Goal: Task Accomplishment & Management: Use online tool/utility

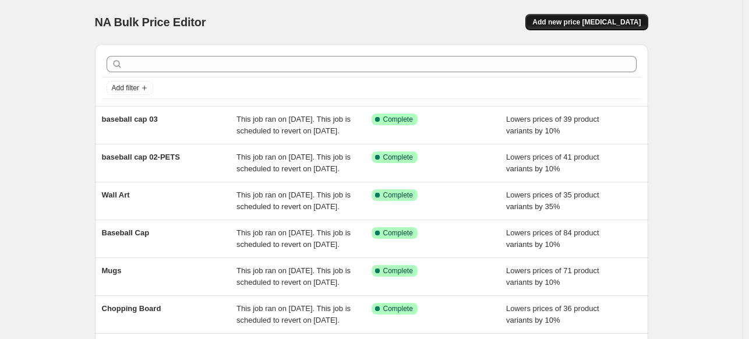
click at [639, 24] on span "Add new price [MEDICAL_DATA]" at bounding box center [587, 21] width 108 height 9
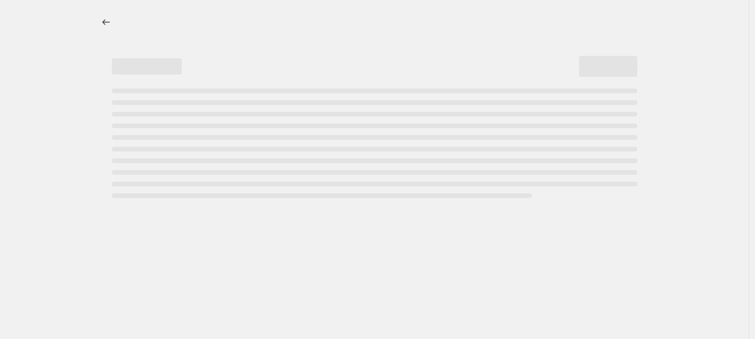
select select "percentage"
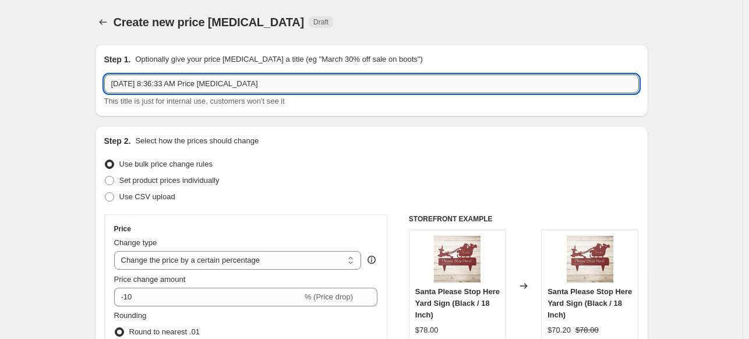
drag, startPoint x: 255, startPoint y: 84, endPoint x: 113, endPoint y: 83, distance: 142.2
click at [113, 83] on input "[DATE] 8:36:33 AM Price [MEDICAL_DATA]" at bounding box center [371, 84] width 535 height 19
type input "t"
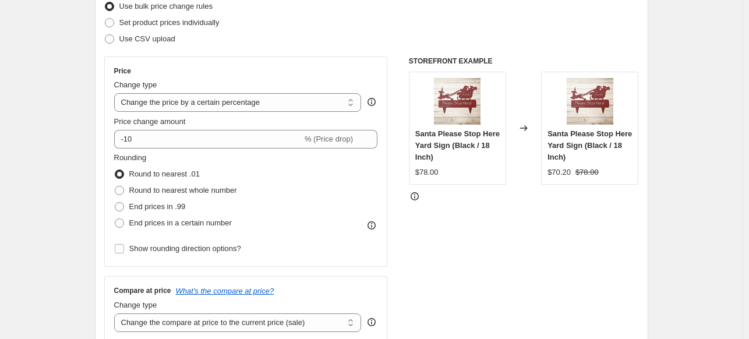
scroll to position [160, 0]
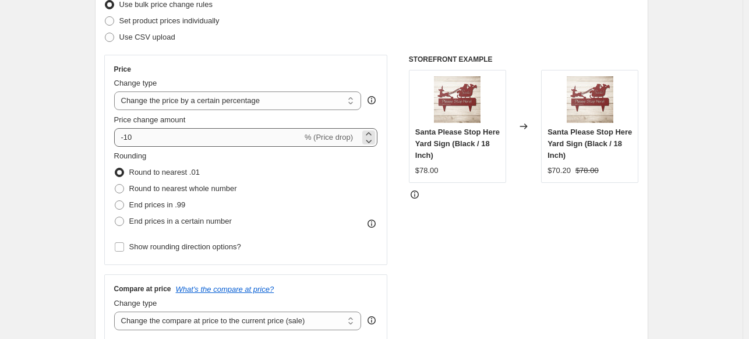
type input "Thanksgiving01"
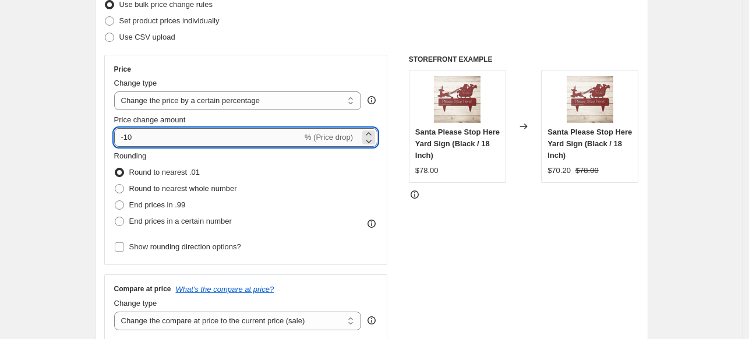
drag, startPoint x: 161, startPoint y: 139, endPoint x: 128, endPoint y: 137, distance: 32.6
click at [128, 137] on input "-10" at bounding box center [208, 137] width 188 height 19
type input "-35"
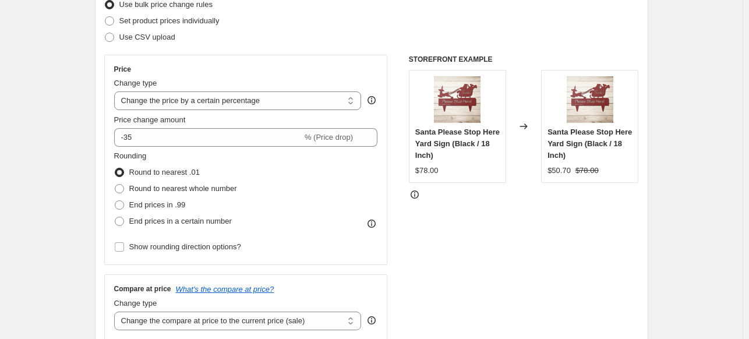
click at [482, 239] on div "STOREFRONT EXAMPLE Santa Please Stop Here Yard Sign (Black / 18 Inch) $78.00 Ch…" at bounding box center [524, 197] width 230 height 285
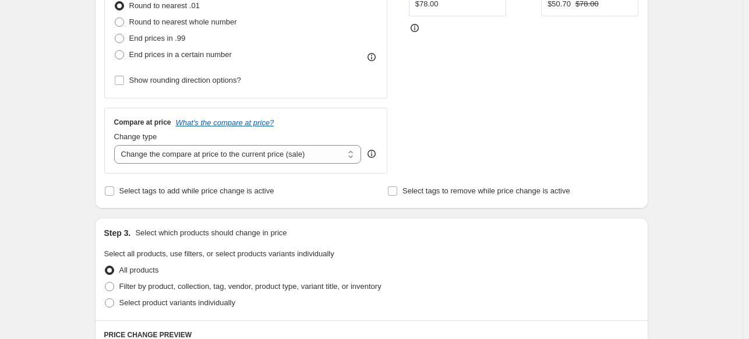
scroll to position [321, 0]
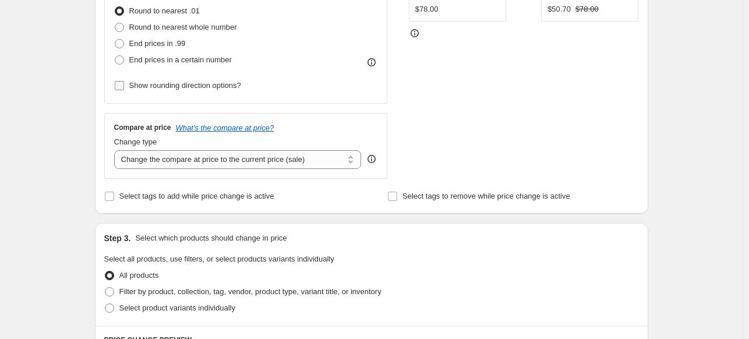
click at [121, 87] on input "Show rounding direction options?" at bounding box center [119, 85] width 9 height 9
checkbox input "true"
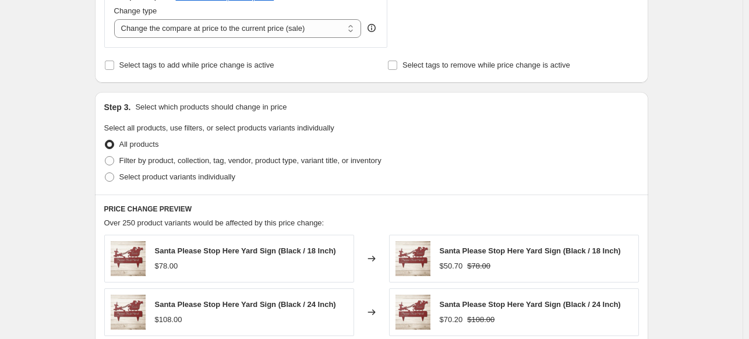
scroll to position [528, 0]
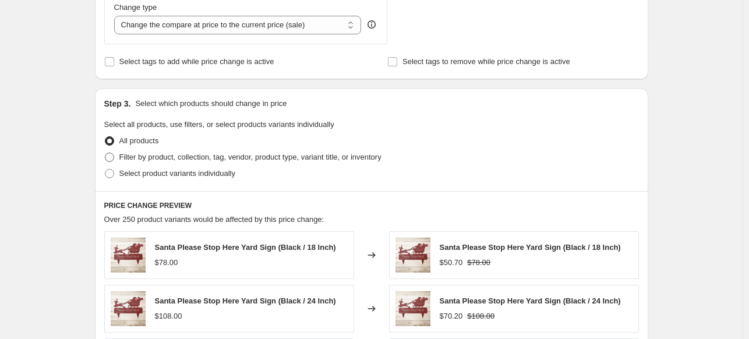
click at [110, 157] on span at bounding box center [109, 157] width 9 height 9
click at [105, 153] on input "Filter by product, collection, tag, vendor, product type, variant title, or inv…" at bounding box center [105, 153] width 1 height 1
radio input "true"
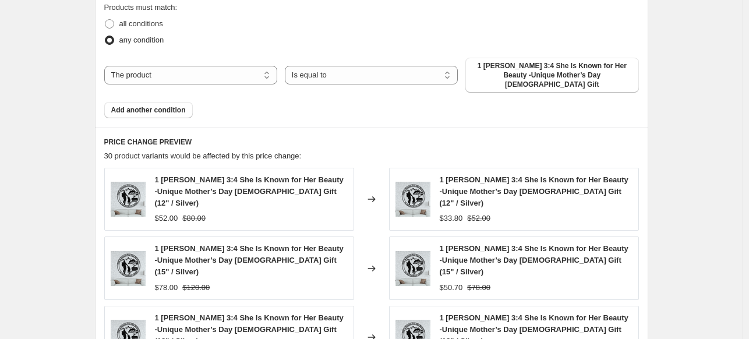
scroll to position [741, 0]
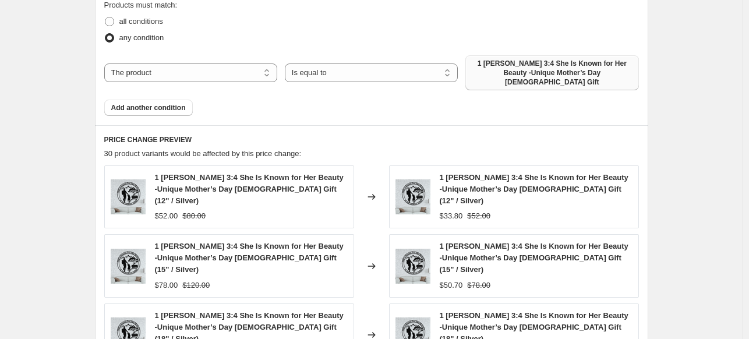
click at [502, 70] on span "1 [PERSON_NAME] 3:4 She Is Known for Her Beauty -Unique Mother’s Day [DEMOGRAPH…" at bounding box center [552, 73] width 159 height 28
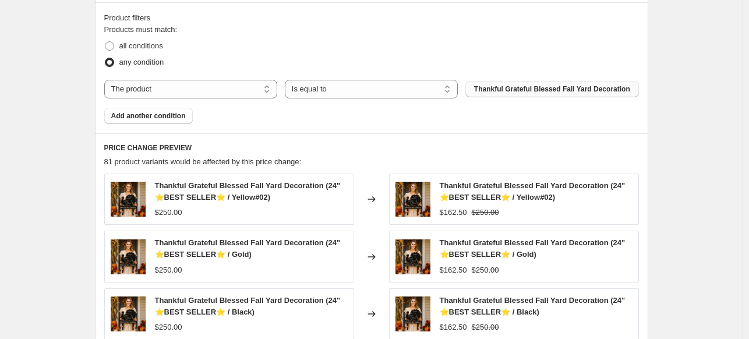
scroll to position [701, 0]
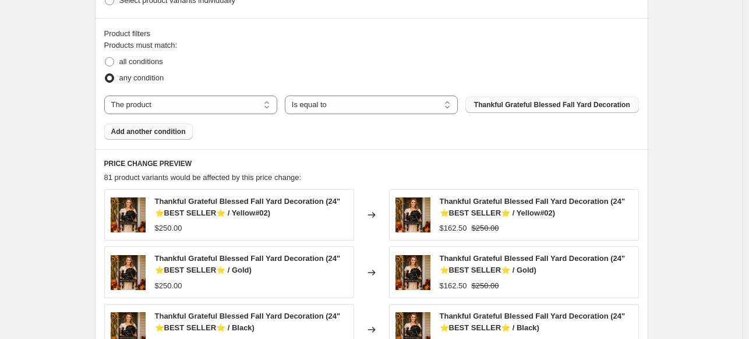
click at [153, 133] on span "Add another condition" at bounding box center [148, 131] width 75 height 9
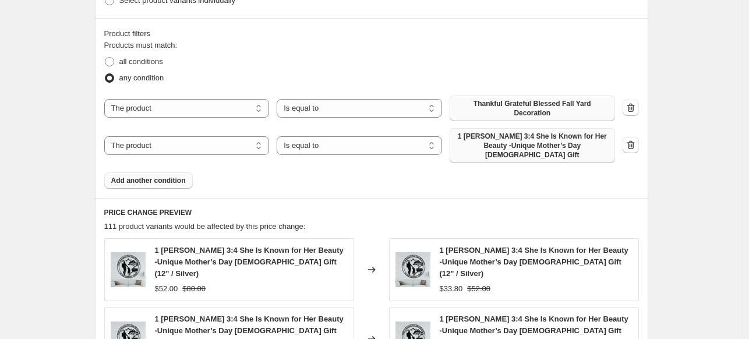
click at [485, 135] on span "1 [PERSON_NAME] 3:4 She Is Known for Her Beauty -Unique Mother’s Day [DEMOGRAPH…" at bounding box center [532, 146] width 151 height 28
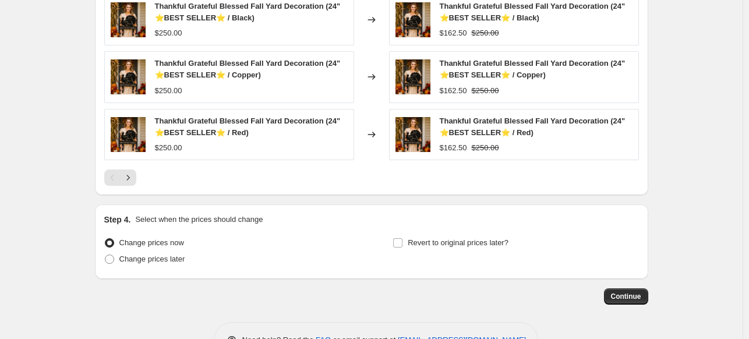
scroll to position [1079, 0]
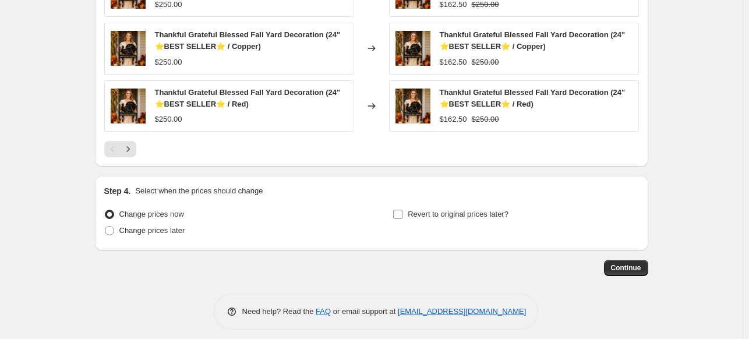
click at [400, 210] on input "Revert to original prices later?" at bounding box center [397, 214] width 9 height 9
checkbox input "true"
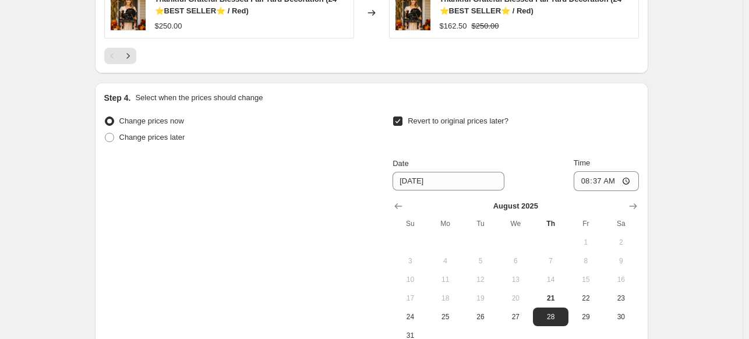
scroll to position [1296, 0]
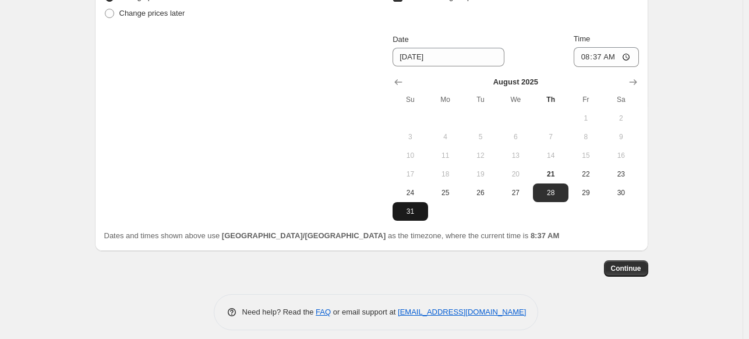
click at [412, 208] on button "31" at bounding box center [410, 211] width 35 height 19
type input "[DATE]"
click at [640, 264] on span "Continue" at bounding box center [626, 268] width 30 height 9
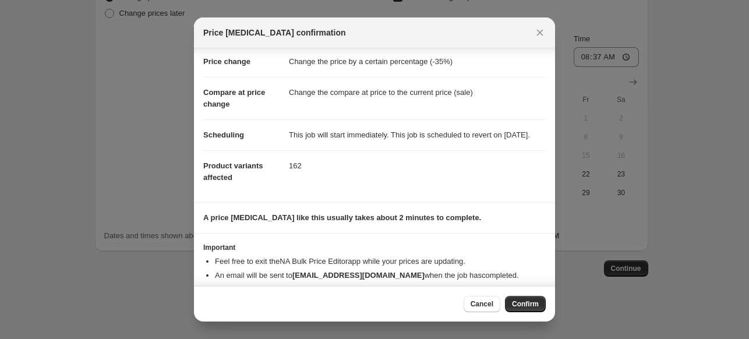
scroll to position [55, 0]
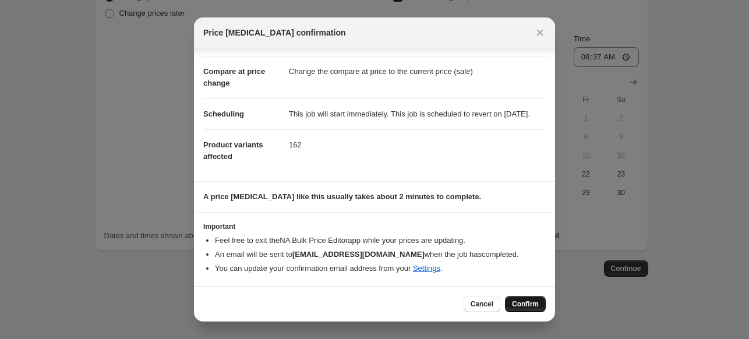
click at [532, 301] on span "Confirm" at bounding box center [525, 303] width 27 height 9
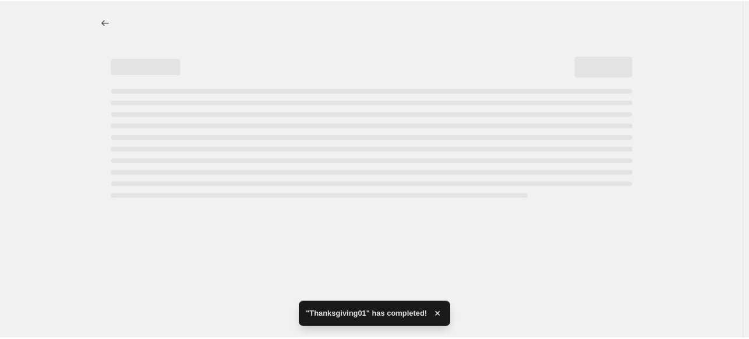
select select "percentage"
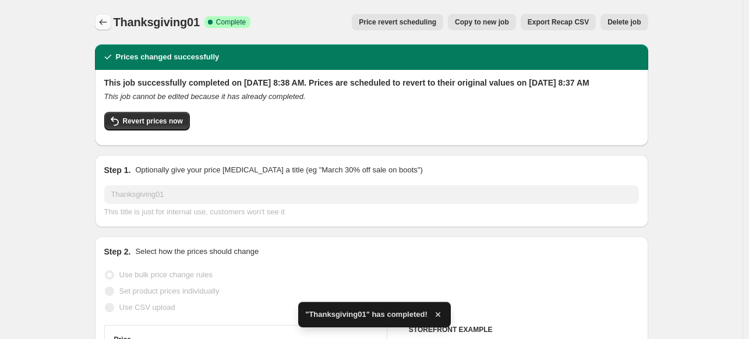
click at [100, 22] on icon "Price change jobs" at bounding box center [103, 22] width 12 height 12
